Goal: Find specific page/section: Find specific page/section

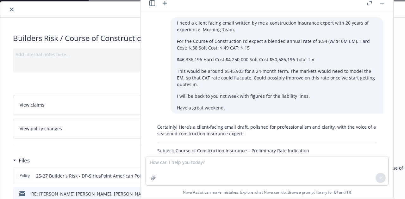
click at [11, 9] on icon "close" at bounding box center [12, 10] width 4 height 4
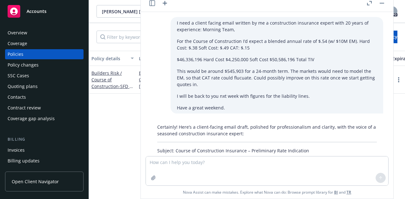
click at [21, 34] on div "Overview" at bounding box center [18, 33] width 20 height 10
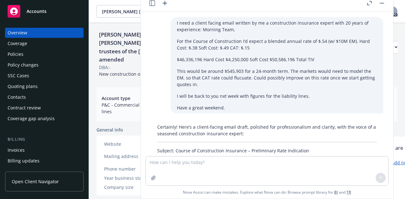
click at [370, 2] on icon "button" at bounding box center [369, 3] width 5 height 4
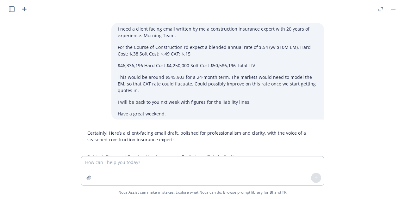
click at [380, 13] on header at bounding box center [202, 9] width 404 height 18
click at [390, 9] on button "button" at bounding box center [393, 9] width 8 height 8
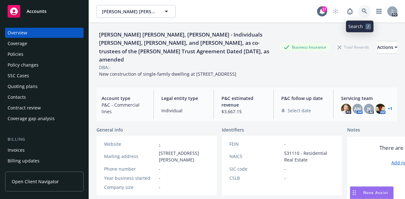
click at [361, 10] on icon at bounding box center [364, 12] width 6 height 6
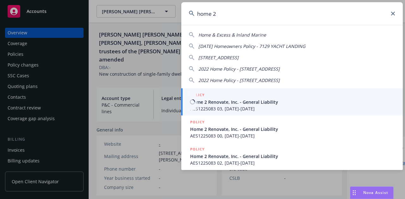
type input "home 2"
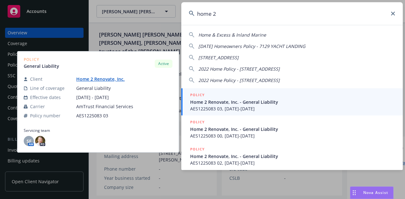
click at [220, 103] on span "Home 2 Renovate, Inc. - General Liability" at bounding box center [292, 102] width 205 height 7
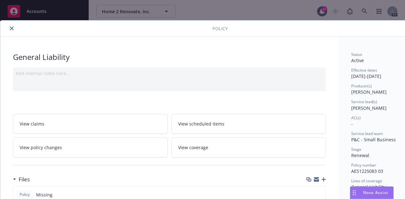
click at [11, 30] on icon "close" at bounding box center [12, 29] width 4 height 4
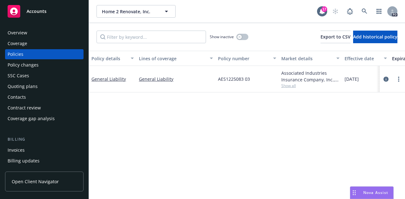
click at [15, 56] on div "Policies" at bounding box center [16, 54] width 16 height 10
